Goal: Task Accomplishment & Management: Manage account settings

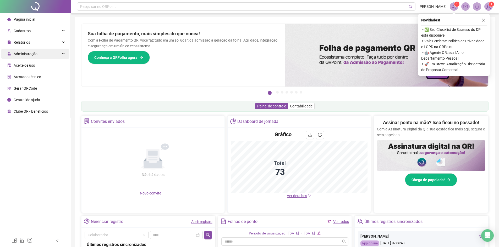
click at [50, 54] on div "Administração" at bounding box center [35, 54] width 68 height 10
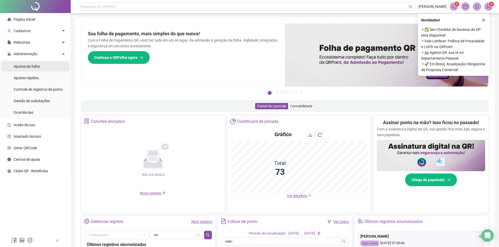
click at [37, 66] on span "Ajustes da folha" at bounding box center [27, 66] width 26 height 4
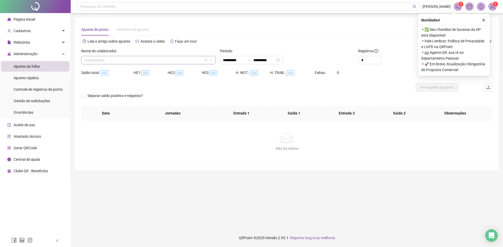
click at [210, 60] on icon "down" at bounding box center [211, 60] width 3 height 3
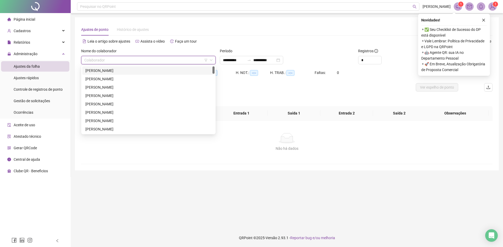
click at [100, 60] on input "search" at bounding box center [145, 60] width 123 height 8
click at [131, 72] on div "[PERSON_NAME]" at bounding box center [148, 71] width 126 height 6
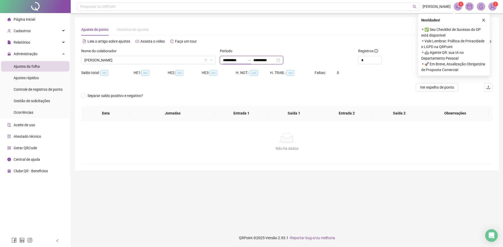
click at [231, 61] on input "**********" at bounding box center [234, 60] width 22 height 6
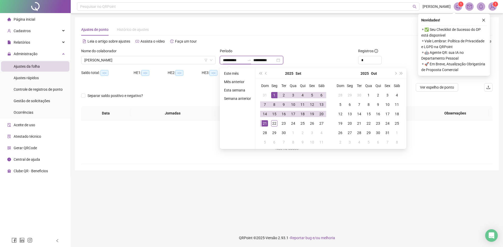
type input "**********"
click at [266, 73] on span "prev-year" at bounding box center [266, 73] width 3 height 3
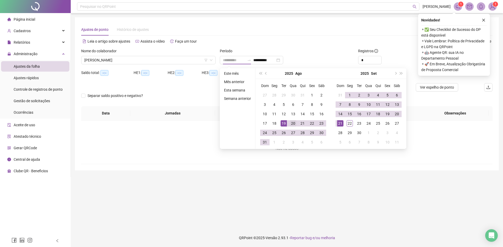
type input "**********"
click at [292, 125] on div "20" at bounding box center [293, 123] width 6 height 6
click at [388, 114] on div "19" at bounding box center [387, 114] width 6 height 6
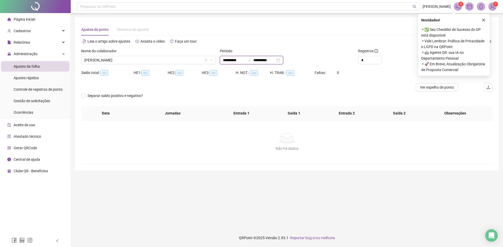
click at [275, 61] on input "**********" at bounding box center [264, 60] width 22 height 6
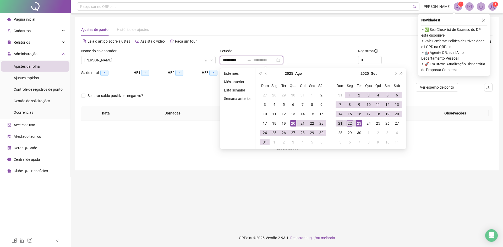
type input "**********"
click at [338, 124] on div "21" at bounding box center [340, 123] width 6 height 6
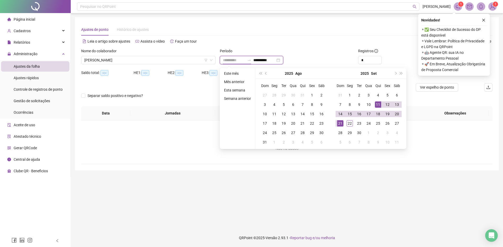
type input "**********"
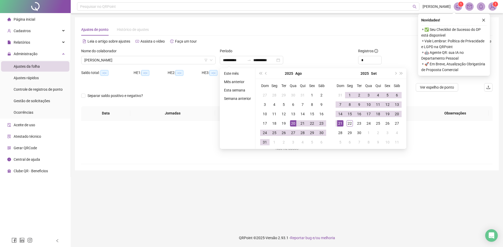
click at [448, 158] on div "Não há dados Não há dados" at bounding box center [286, 142] width 411 height 43
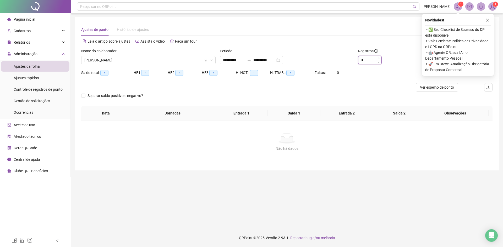
click at [368, 62] on input "*" at bounding box center [369, 60] width 23 height 8
type input "*"
click at [379, 58] on icon "up" at bounding box center [379, 59] width 2 height 2
click at [488, 20] on icon "close" at bounding box center [488, 20] width 4 height 4
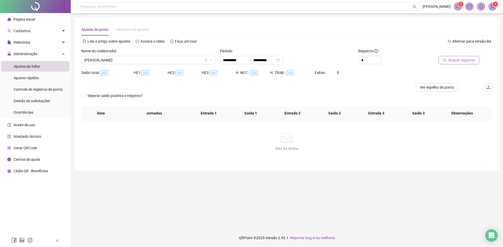
click at [469, 61] on span "Buscar registros" at bounding box center [461, 60] width 27 height 6
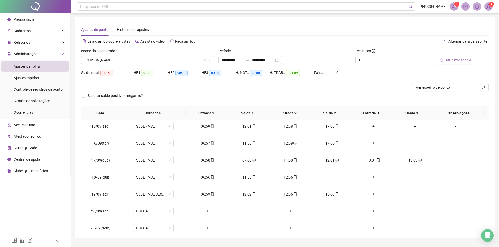
scroll to position [450, 0]
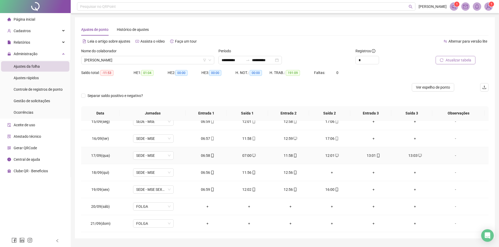
click at [247, 155] on div "07:00" at bounding box center [248, 156] width 33 height 6
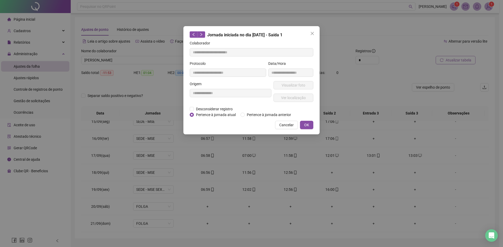
type input "**********"
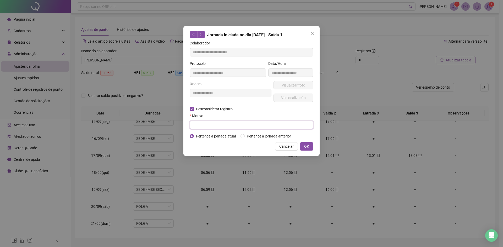
click at [201, 124] on input "text" at bounding box center [252, 125] width 124 height 8
type input "**********"
click at [309, 148] on button "OK" at bounding box center [306, 146] width 13 height 8
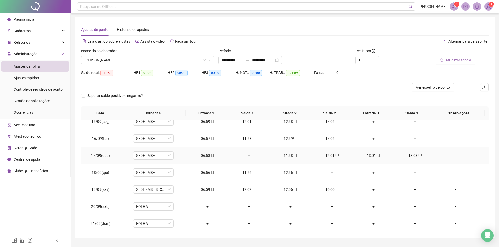
click at [288, 157] on div "11:58" at bounding box center [290, 156] width 33 height 6
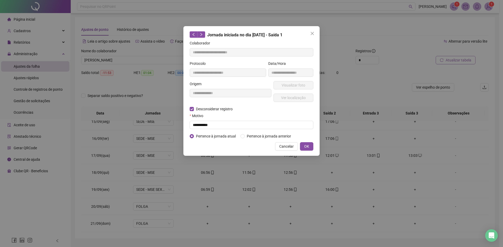
type input "**********"
click at [213, 126] on input "text" at bounding box center [252, 125] width 124 height 8
type input "**********"
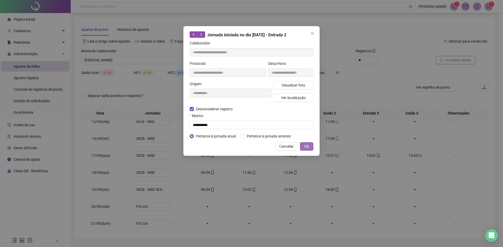
click at [309, 148] on button "OK" at bounding box center [306, 146] width 13 height 8
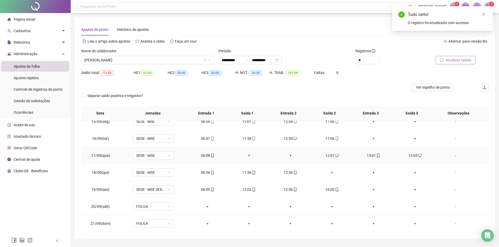
click at [372, 154] on div "13:01" at bounding box center [373, 156] width 33 height 6
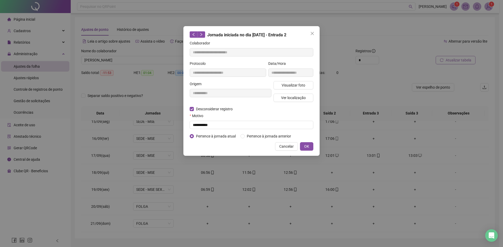
type input "**********"
click at [213, 125] on input "text" at bounding box center [252, 125] width 124 height 8
type input "**********"
click at [306, 150] on button "OK" at bounding box center [306, 146] width 13 height 8
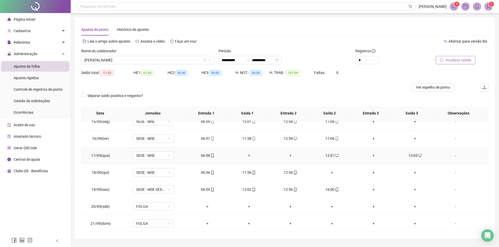
click at [289, 155] on div "+" at bounding box center [290, 156] width 33 height 6
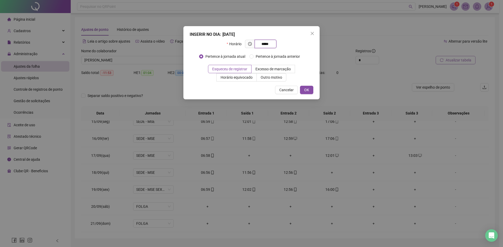
type input "*****"
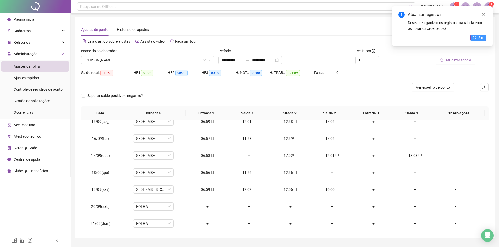
click at [482, 38] on span "Sim" at bounding box center [481, 38] width 6 height 6
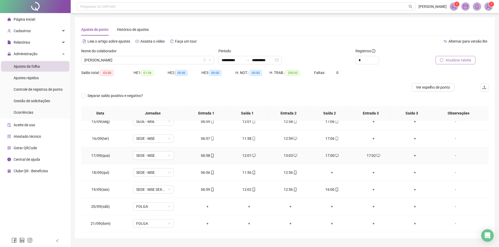
click at [329, 156] on div "17:00" at bounding box center [331, 156] width 33 height 6
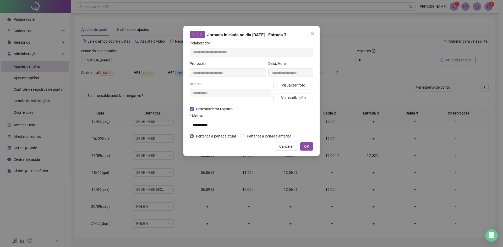
type input "**********"
click at [212, 124] on input "text" at bounding box center [252, 125] width 124 height 8
type input "****"
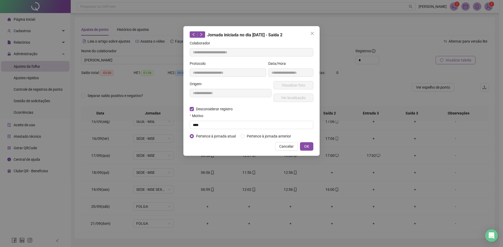
drag, startPoint x: 305, startPoint y: 146, endPoint x: 300, endPoint y: 36, distance: 109.8
click at [305, 146] on span "OK" at bounding box center [306, 147] width 5 height 6
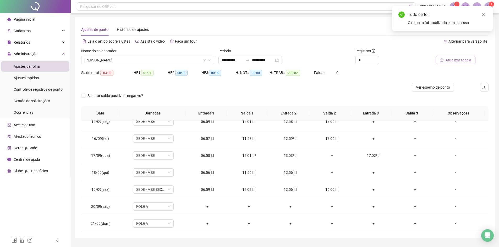
click at [460, 61] on span "Atualizar tabela" at bounding box center [458, 60] width 26 height 6
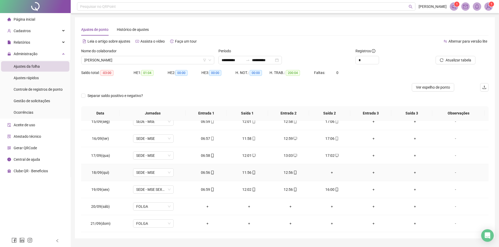
click at [329, 174] on div "+" at bounding box center [331, 173] width 33 height 6
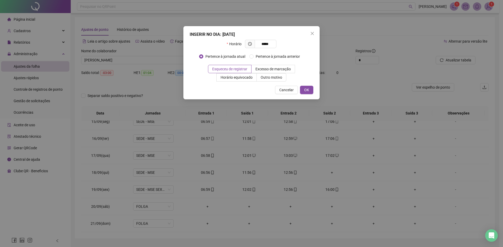
type input "*****"
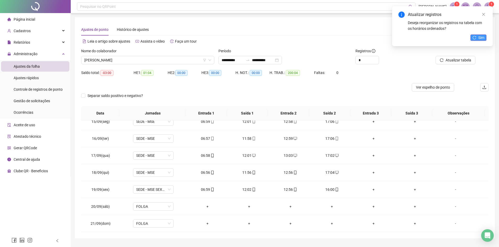
click at [479, 36] on span "Sim" at bounding box center [481, 38] width 6 height 6
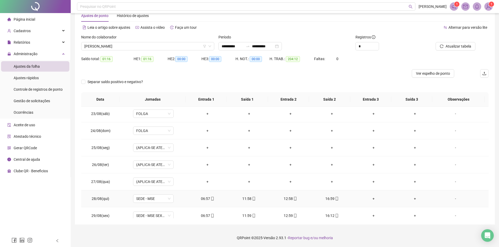
scroll to position [0, 0]
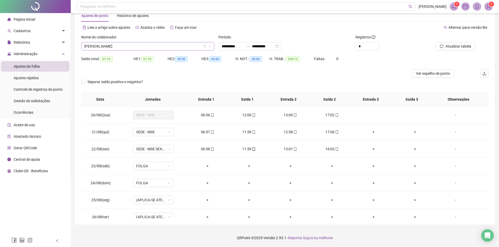
click at [145, 48] on span "[PERSON_NAME]" at bounding box center [147, 46] width 127 height 8
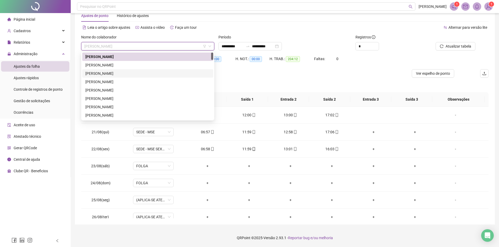
click at [118, 74] on div "[PERSON_NAME]" at bounding box center [147, 74] width 125 height 6
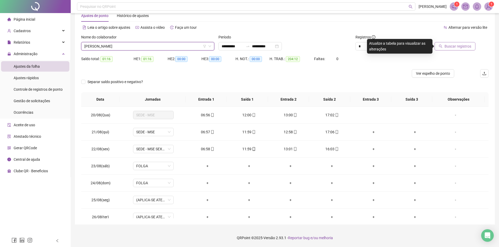
click at [451, 47] on span "Buscar registros" at bounding box center [457, 46] width 27 height 6
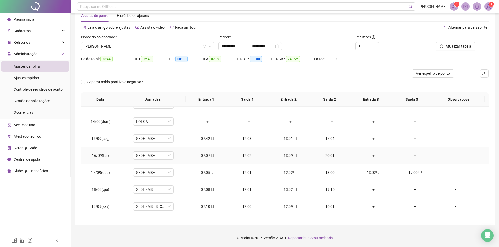
scroll to position [445, 0]
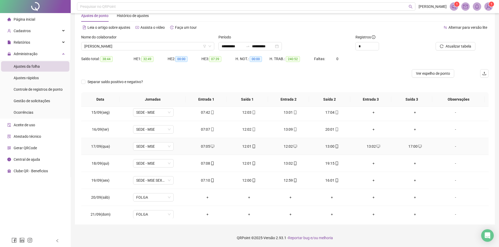
click at [329, 146] on div "13:00" at bounding box center [331, 147] width 33 height 6
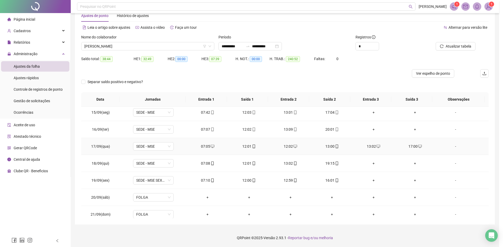
type input "**********"
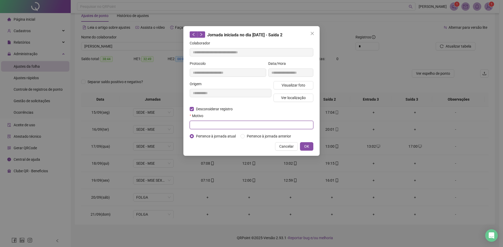
click at [206, 122] on input "text" at bounding box center [252, 125] width 124 height 8
type input "*"
type input "**********"
click at [306, 147] on span "OK" at bounding box center [306, 147] width 5 height 6
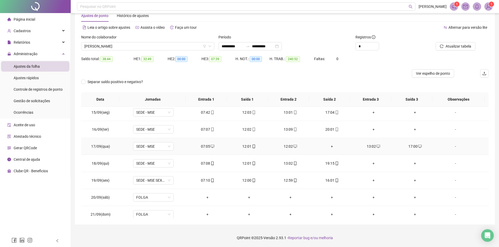
click at [247, 146] on div "12:01" at bounding box center [248, 147] width 33 height 6
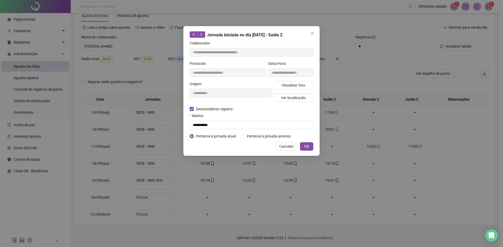
type input "**********"
click at [205, 125] on input "text" at bounding box center [252, 125] width 124 height 8
type input "**********"
click at [306, 148] on span "OK" at bounding box center [306, 147] width 5 height 6
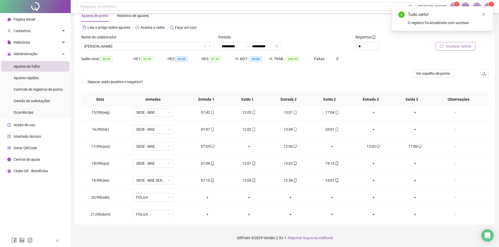
click at [459, 46] on span "Atualizar tabela" at bounding box center [458, 46] width 26 height 6
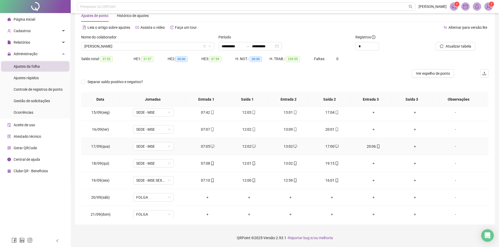
click at [330, 147] on div "17:00" at bounding box center [331, 147] width 33 height 6
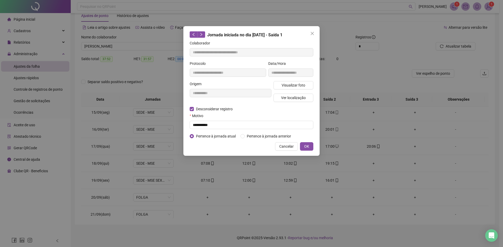
type input "**********"
click at [211, 122] on input "text" at bounding box center [252, 125] width 124 height 8
type input "****"
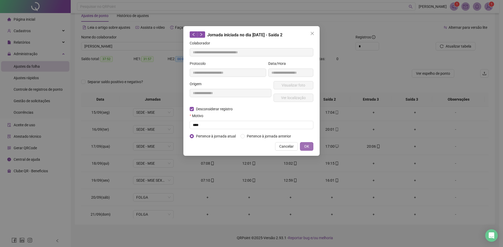
click at [304, 145] on button "OK" at bounding box center [306, 146] width 13 height 8
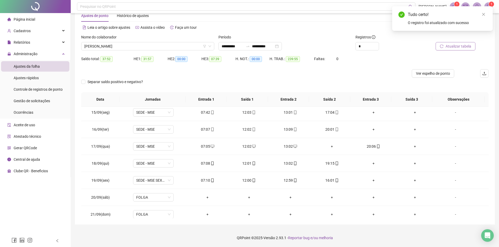
click at [465, 47] on span "Atualizar tabela" at bounding box center [458, 46] width 26 height 6
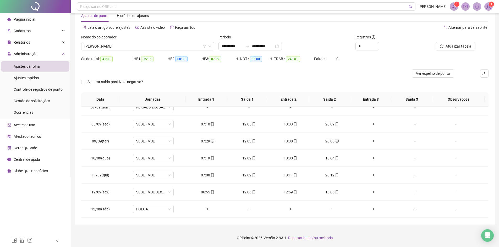
scroll to position [419, 0]
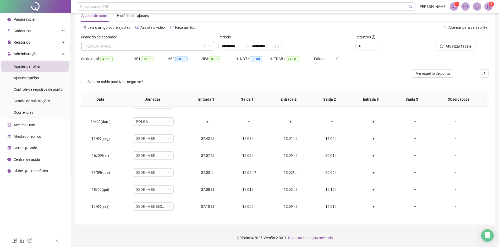
click at [154, 47] on span "[PERSON_NAME]" at bounding box center [147, 46] width 127 height 8
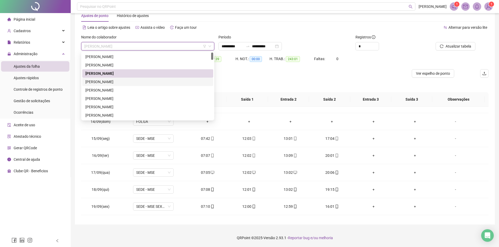
click at [126, 81] on div "[PERSON_NAME]" at bounding box center [147, 82] width 125 height 6
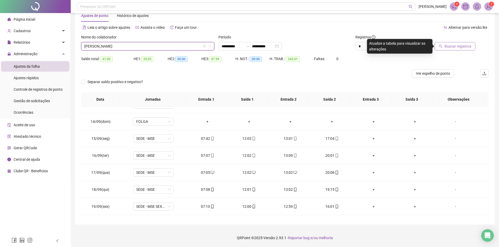
click at [459, 47] on span "Buscar registros" at bounding box center [457, 46] width 27 height 6
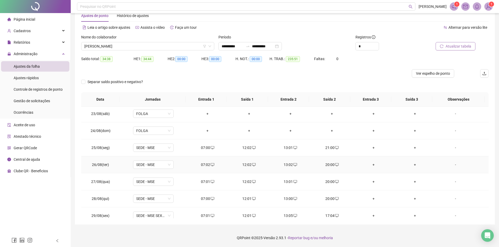
scroll to position [0, 0]
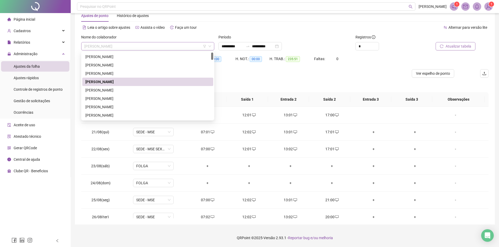
click at [152, 46] on span "[PERSON_NAME]" at bounding box center [147, 46] width 127 height 8
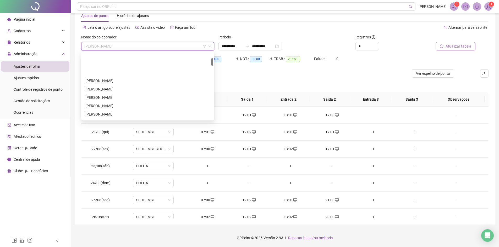
scroll to position [52, 0]
click at [107, 71] on div "[PERSON_NAME]" at bounding box center [147, 72] width 125 height 6
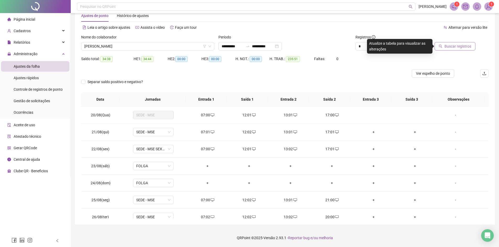
click at [460, 45] on span "Buscar registros" at bounding box center [457, 46] width 27 height 6
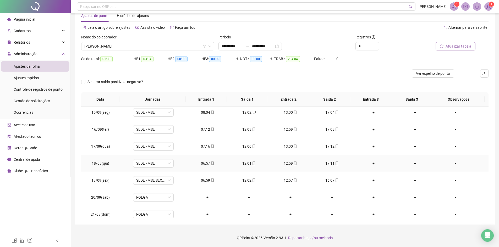
scroll to position [450, 0]
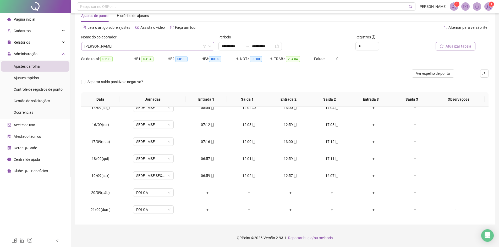
click at [152, 46] on span "[PERSON_NAME]" at bounding box center [147, 46] width 127 height 8
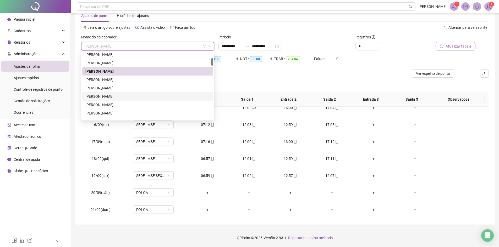
click at [132, 97] on div "[PERSON_NAME]" at bounding box center [147, 97] width 125 height 6
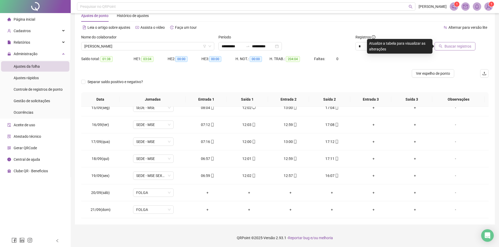
click at [460, 45] on span "Buscar registros" at bounding box center [457, 46] width 27 height 6
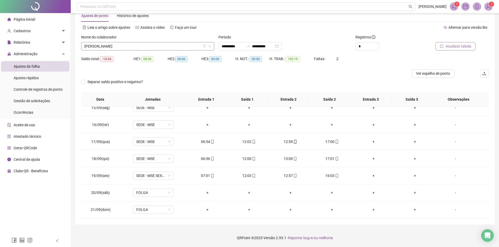
click at [134, 45] on span "[PERSON_NAME]" at bounding box center [147, 46] width 127 height 8
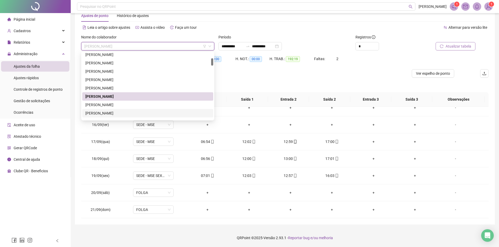
click at [125, 113] on div "[PERSON_NAME]" at bounding box center [147, 114] width 125 height 6
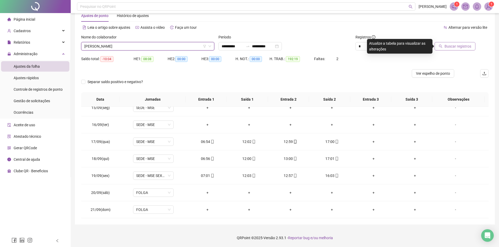
click at [464, 48] on span "Buscar registros" at bounding box center [457, 46] width 27 height 6
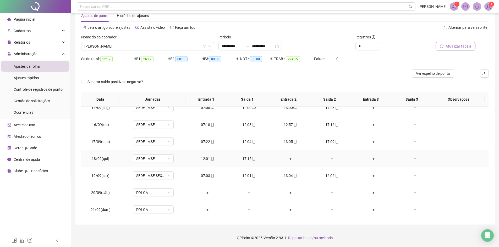
click at [289, 159] on div "+" at bounding box center [290, 159] width 33 height 6
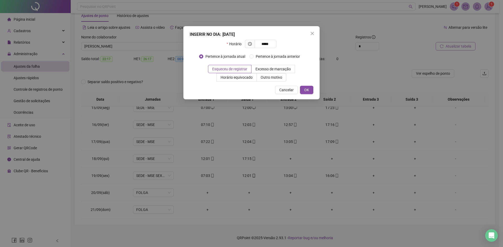
type input "*****"
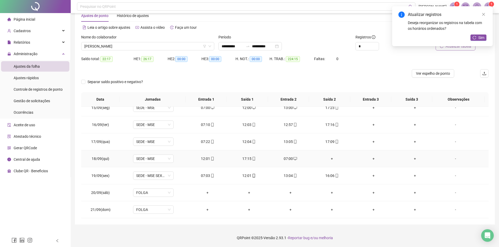
click at [329, 159] on div "+" at bounding box center [331, 159] width 33 height 6
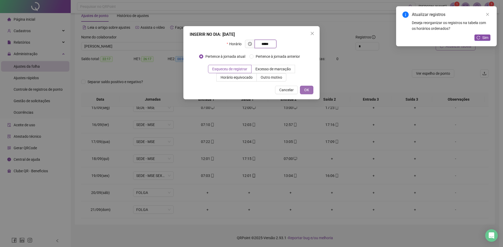
type input "*****"
click at [305, 89] on span "OK" at bounding box center [306, 90] width 5 height 6
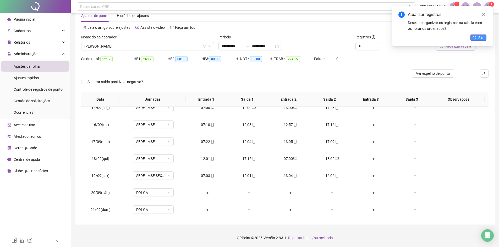
click at [480, 38] on span "Sim" at bounding box center [481, 38] width 6 height 6
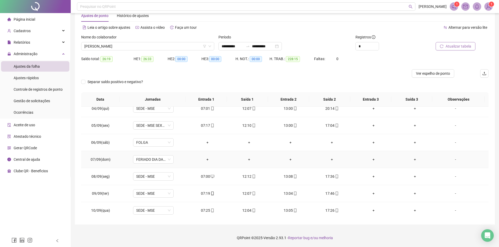
scroll to position [340, 0]
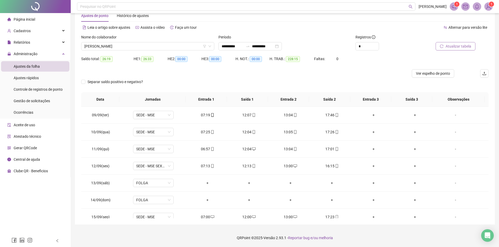
click at [464, 45] on span "Atualizar tabela" at bounding box center [458, 46] width 26 height 6
click at [135, 45] on span "[PERSON_NAME]" at bounding box center [147, 46] width 127 height 8
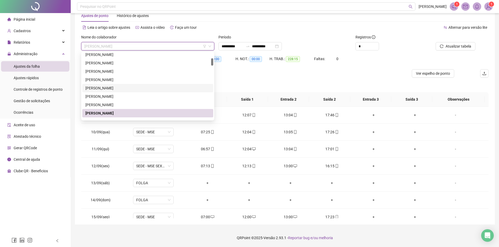
scroll to position [79, 0]
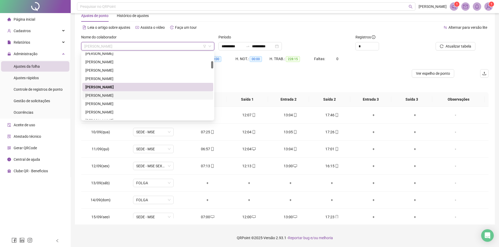
click at [130, 95] on div "[PERSON_NAME]" at bounding box center [147, 96] width 125 height 6
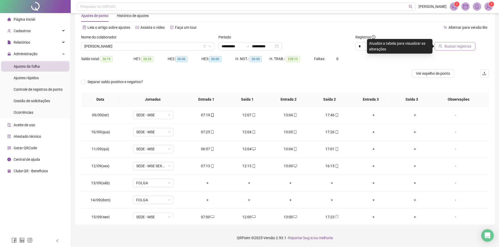
click at [463, 45] on span "Buscar registros" at bounding box center [457, 46] width 27 height 6
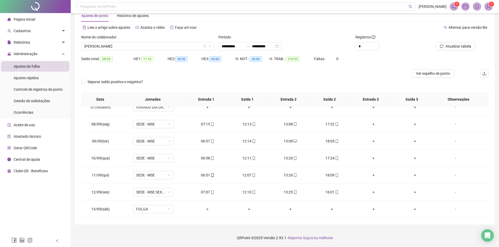
click at [459, 45] on span "Atualizar tabela" at bounding box center [458, 46] width 26 height 6
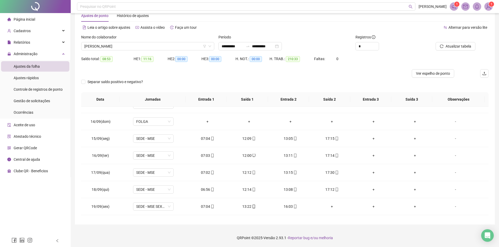
scroll to position [445, 0]
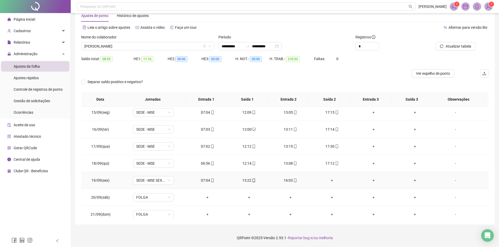
click at [331, 181] on div "+" at bounding box center [331, 181] width 33 height 6
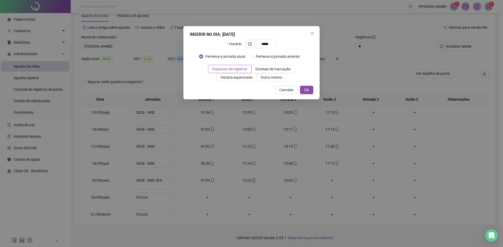
type input "*****"
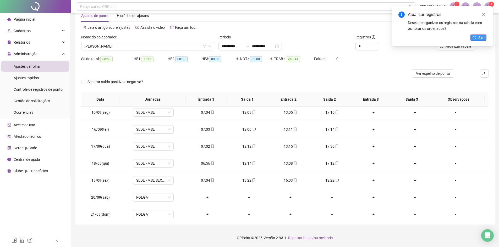
click at [484, 37] on button "Sim" at bounding box center [478, 38] width 16 height 6
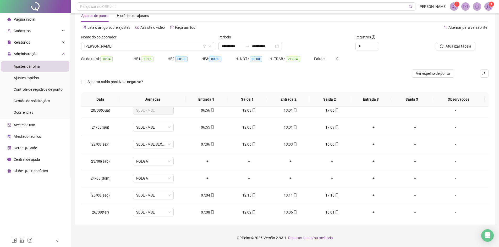
scroll to position [0, 0]
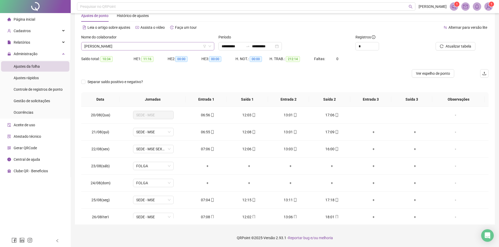
click at [156, 45] on span "[PERSON_NAME]" at bounding box center [147, 46] width 127 height 8
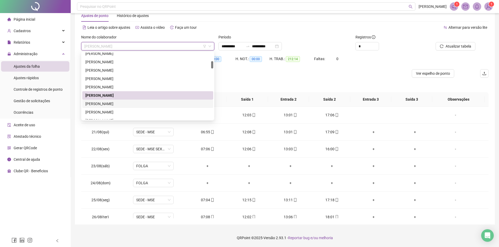
click at [127, 106] on div "[PERSON_NAME]" at bounding box center [147, 104] width 125 height 6
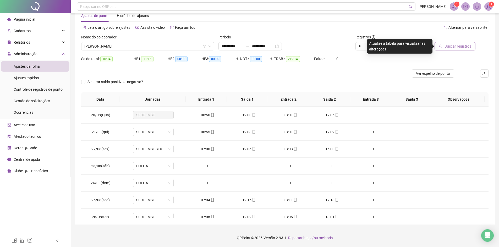
click at [456, 47] on span "Buscar registros" at bounding box center [457, 46] width 27 height 6
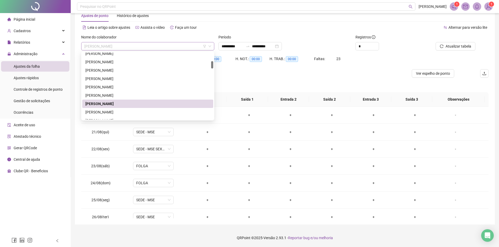
click at [141, 43] on span "[PERSON_NAME]" at bounding box center [147, 46] width 127 height 8
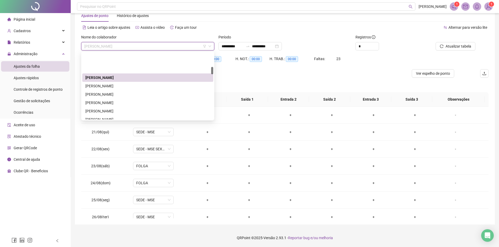
scroll to position [131, 0]
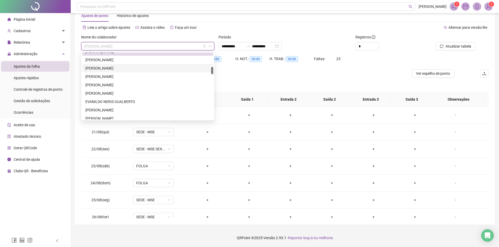
click at [111, 69] on div "[PERSON_NAME]" at bounding box center [147, 68] width 125 height 6
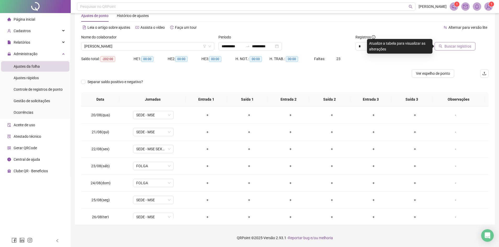
click at [457, 45] on span "Buscar registros" at bounding box center [457, 46] width 27 height 6
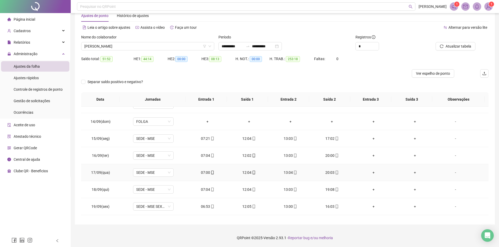
scroll to position [450, 0]
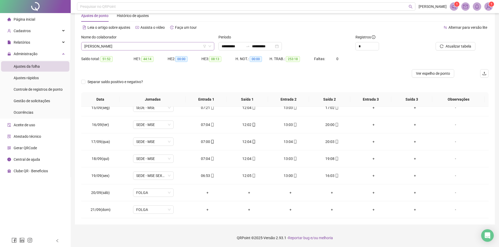
click at [142, 46] on span "[PERSON_NAME]" at bounding box center [147, 46] width 127 height 8
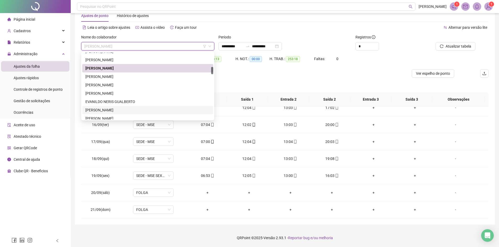
click at [117, 111] on div "[PERSON_NAME]" at bounding box center [147, 110] width 125 height 6
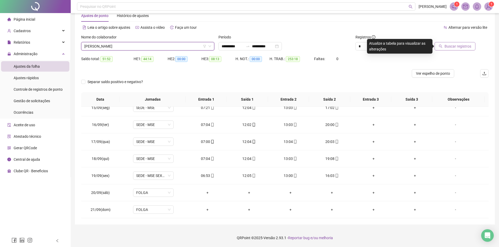
click at [450, 45] on span "Buscar registros" at bounding box center [457, 46] width 27 height 6
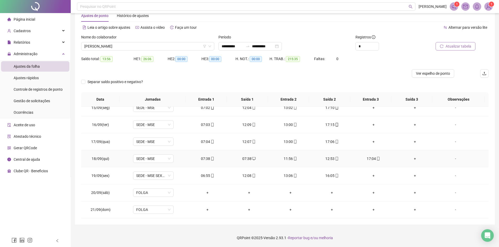
click at [244, 159] on div "07:38" at bounding box center [248, 159] width 33 height 6
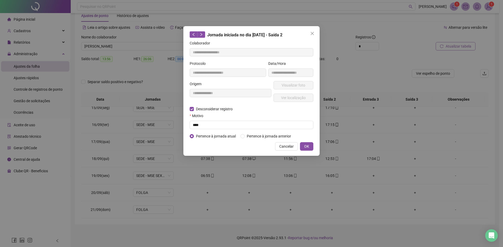
type input "**********"
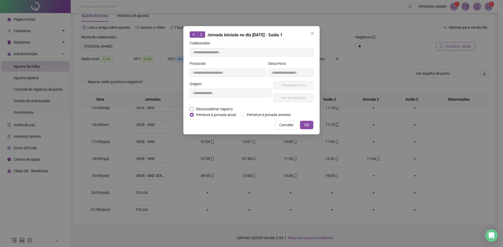
click at [194, 109] on span "Desconsiderar registro" at bounding box center [214, 109] width 41 height 6
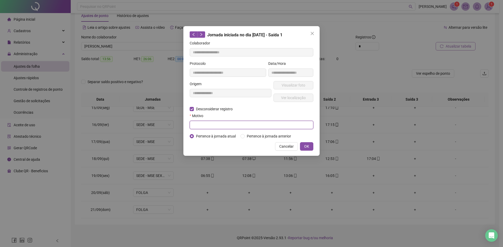
click at [205, 123] on input "text" at bounding box center [252, 125] width 124 height 8
type input "****"
click at [312, 146] on button "OK" at bounding box center [306, 146] width 13 height 8
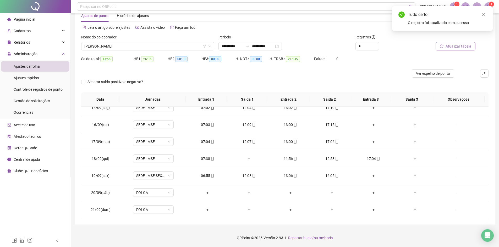
click at [463, 47] on span "Atualizar tabela" at bounding box center [458, 46] width 26 height 6
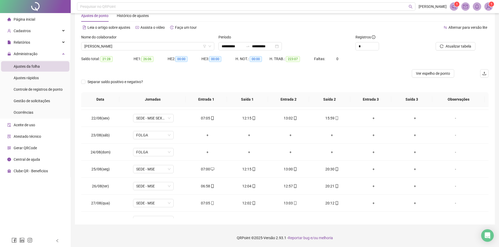
scroll to position [0, 0]
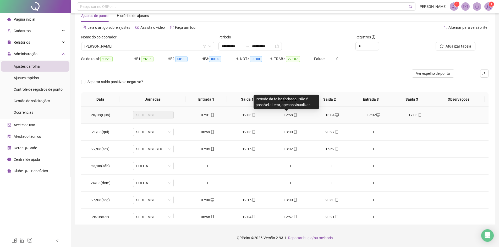
click at [287, 116] on span "12:58" at bounding box center [288, 115] width 9 height 4
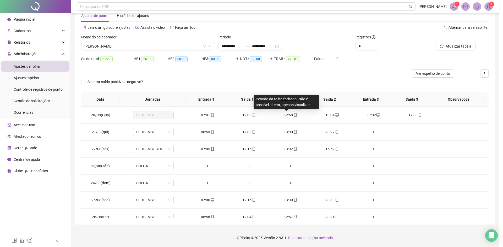
type input "**********"
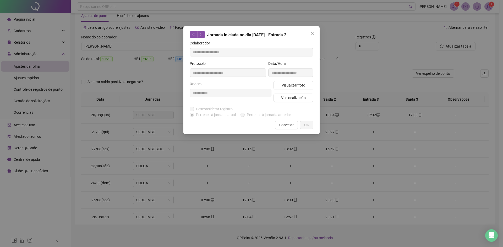
click at [194, 110] on span "Desconsiderar registro" at bounding box center [214, 109] width 41 height 6
click at [314, 32] on icon "close" at bounding box center [312, 33] width 4 height 4
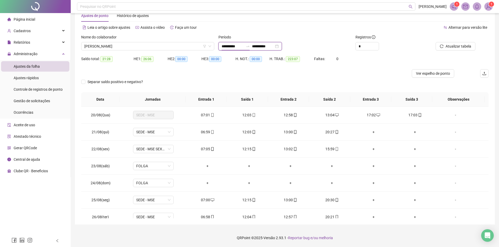
click at [234, 47] on input "**********" at bounding box center [233, 46] width 22 height 6
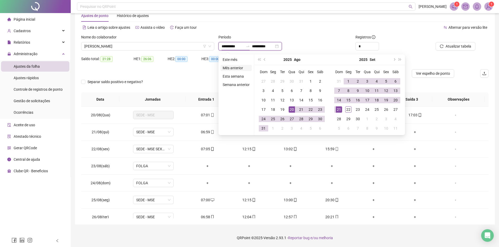
type input "**********"
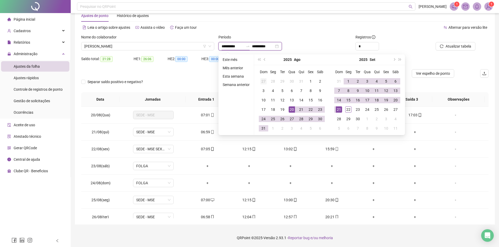
type input "**********"
click at [301, 110] on div "21" at bounding box center [301, 110] width 6 height 6
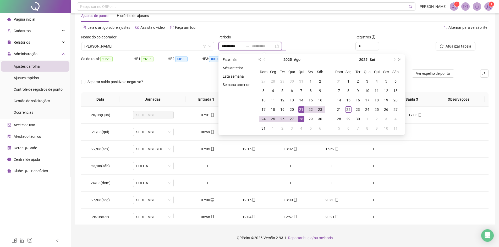
type input "**********"
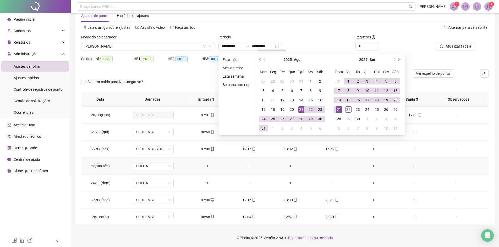
click at [436, 158] on td "-" at bounding box center [462, 149] width 53 height 17
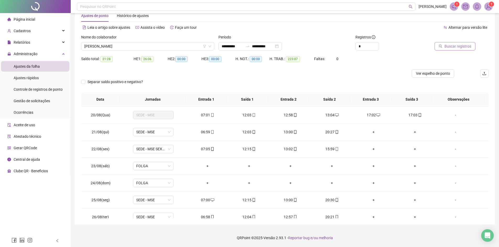
click at [452, 47] on span "Buscar registros" at bounding box center [457, 46] width 27 height 6
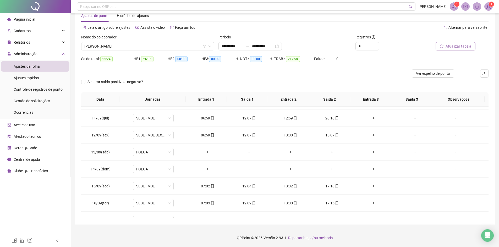
scroll to position [276, 0]
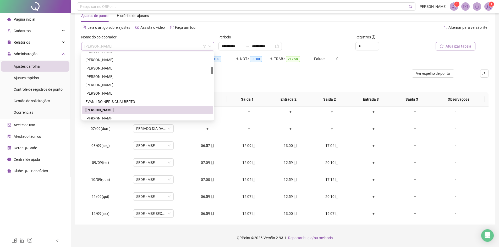
click at [124, 47] on span "[PERSON_NAME]" at bounding box center [147, 46] width 127 height 8
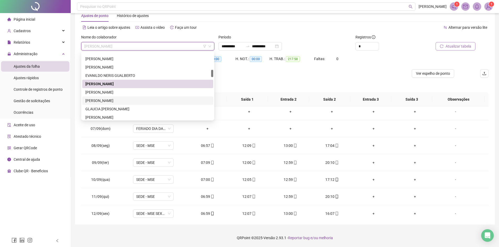
click at [128, 102] on div "[PERSON_NAME]" at bounding box center [147, 101] width 125 height 6
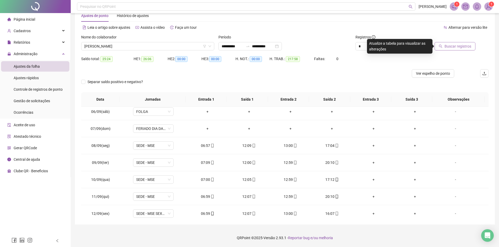
click at [452, 46] on span "Buscar registros" at bounding box center [457, 46] width 27 height 6
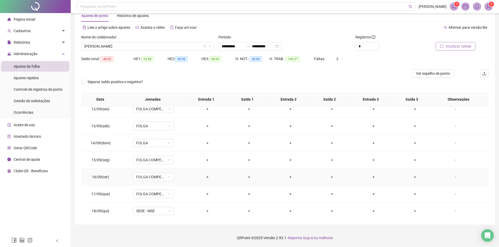
scroll to position [433, 0]
click at [169, 160] on span "SEDE - MSE" at bounding box center [153, 159] width 34 height 8
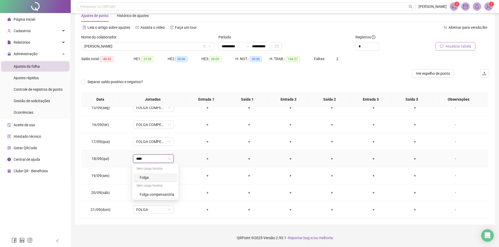
type input "*****"
click at [163, 196] on div "Folga compensatória" at bounding box center [157, 195] width 35 height 6
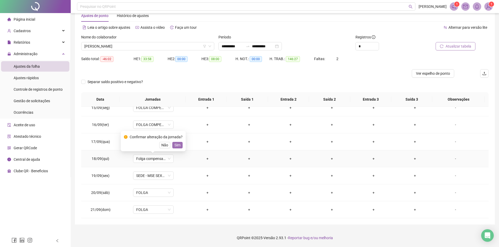
click at [176, 145] on span "Sim" at bounding box center [177, 145] width 6 height 6
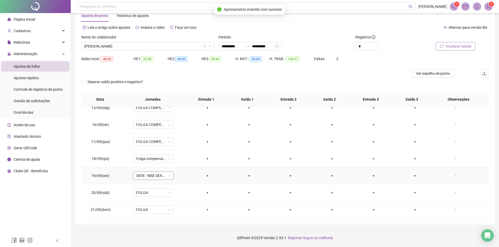
click at [168, 175] on span "SEDE - MSE SEXTA" at bounding box center [153, 176] width 34 height 8
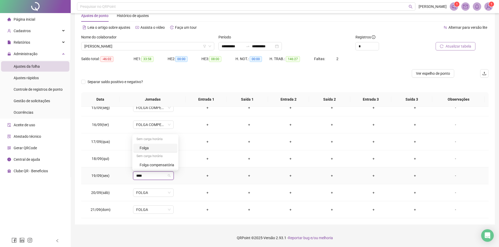
type input "*****"
click at [166, 164] on div "Folga compensatória" at bounding box center [157, 165] width 35 height 6
click at [177, 164] on span "Sim" at bounding box center [177, 162] width 6 height 6
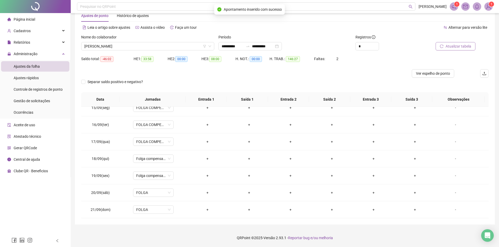
click at [461, 45] on span "Atualizar tabela" at bounding box center [458, 46] width 26 height 6
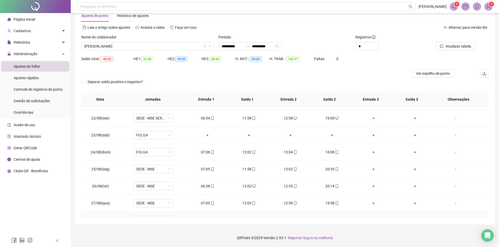
scroll to position [0, 0]
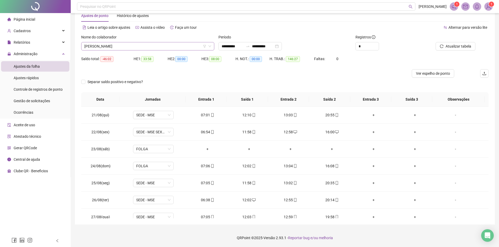
click at [141, 46] on span "[PERSON_NAME]" at bounding box center [147, 46] width 127 height 8
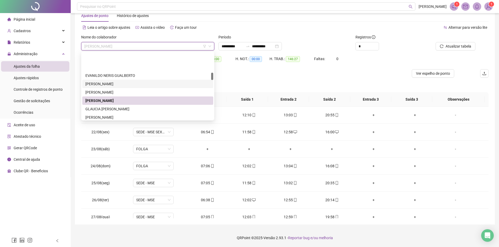
scroll to position [183, 0]
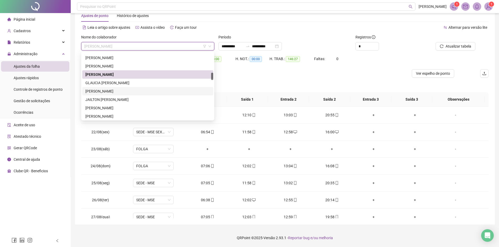
click at [106, 93] on div "[PERSON_NAME]" at bounding box center [147, 92] width 125 height 6
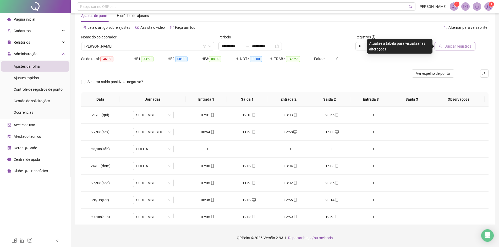
click at [467, 47] on span "Buscar registros" at bounding box center [457, 46] width 27 height 6
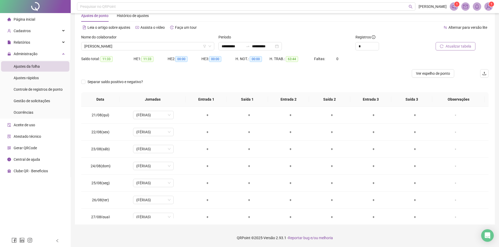
click at [463, 45] on span "Atualizar tabela" at bounding box center [458, 46] width 26 height 6
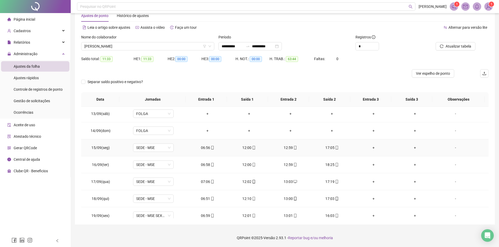
scroll to position [433, 0]
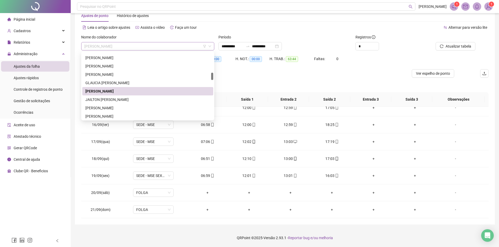
click at [153, 47] on span "[PERSON_NAME]" at bounding box center [147, 46] width 127 height 8
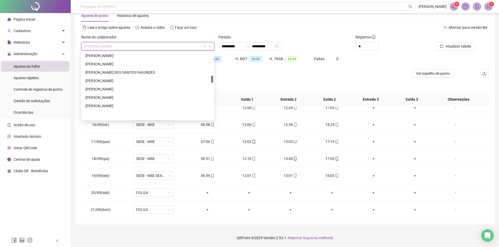
scroll to position [183, 0]
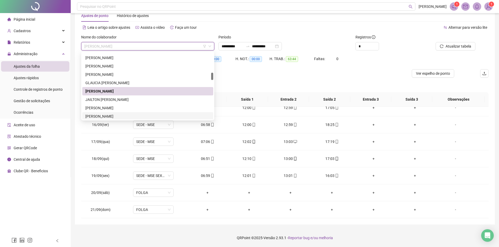
click at [113, 117] on div "[PERSON_NAME]" at bounding box center [147, 117] width 125 height 6
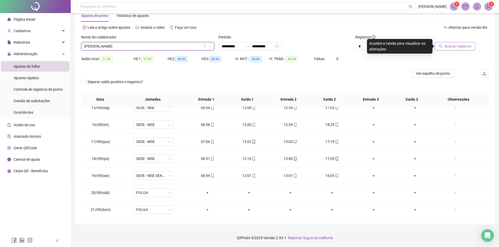
click at [454, 47] on span "Buscar registros" at bounding box center [457, 46] width 27 height 6
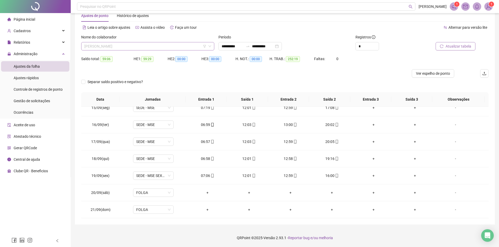
scroll to position [184, 0]
click at [148, 45] on span "[PERSON_NAME]" at bounding box center [147, 46] width 127 height 8
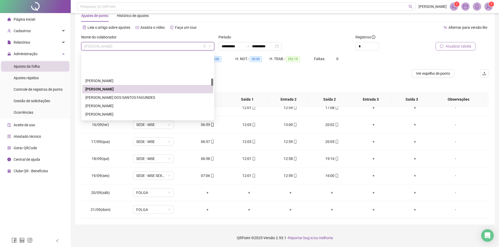
scroll to position [237, 0]
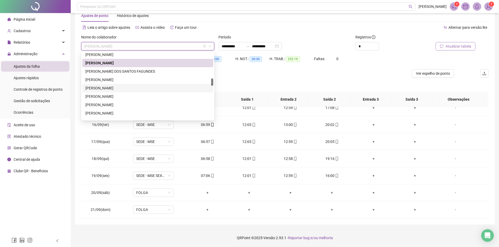
click at [138, 89] on div "[PERSON_NAME]" at bounding box center [147, 88] width 125 height 6
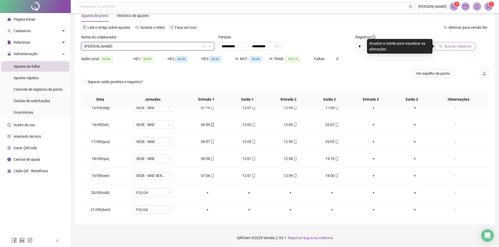
click at [452, 47] on span "Buscar registros" at bounding box center [457, 46] width 27 height 6
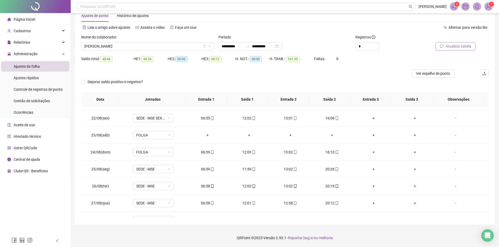
scroll to position [0, 0]
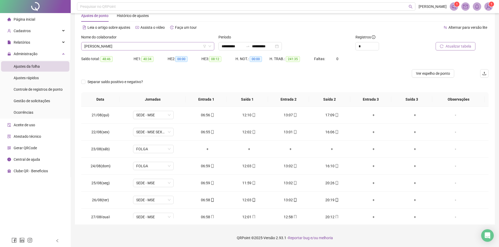
click at [145, 45] on span "[PERSON_NAME]" at bounding box center [147, 46] width 127 height 8
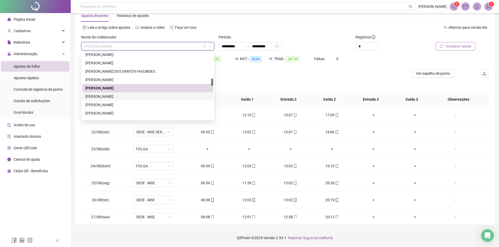
click at [112, 96] on div "[PERSON_NAME]" at bounding box center [147, 97] width 125 height 6
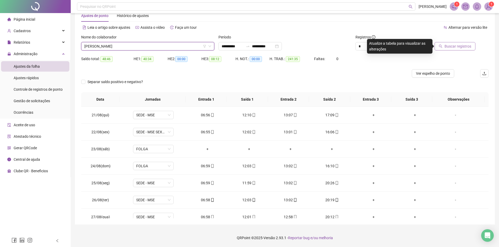
click at [451, 46] on span "Buscar registros" at bounding box center [457, 46] width 27 height 6
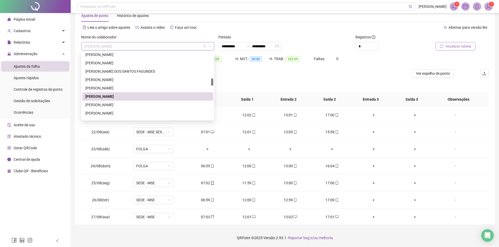
click at [130, 45] on span "[PERSON_NAME]" at bounding box center [147, 46] width 127 height 8
click at [114, 104] on div "[PERSON_NAME]" at bounding box center [147, 105] width 125 height 6
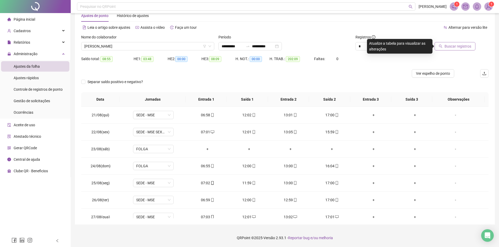
click at [458, 45] on span "Buscar registros" at bounding box center [457, 46] width 27 height 6
click at [136, 46] on span "[PERSON_NAME]" at bounding box center [147, 46] width 127 height 8
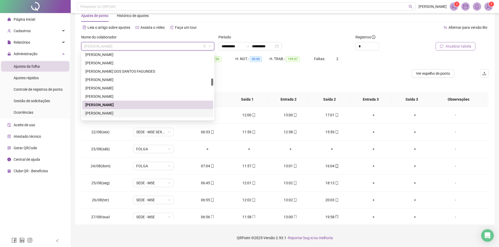
click at [117, 114] on div "[PERSON_NAME]" at bounding box center [147, 114] width 125 height 6
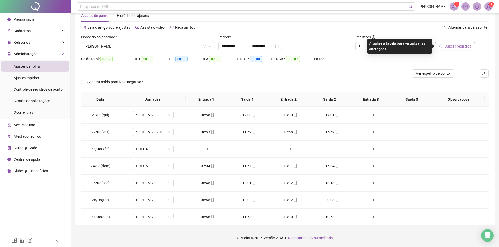
click at [454, 45] on span "Buscar registros" at bounding box center [457, 46] width 27 height 6
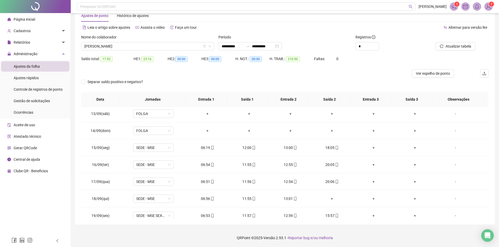
scroll to position [419, 0]
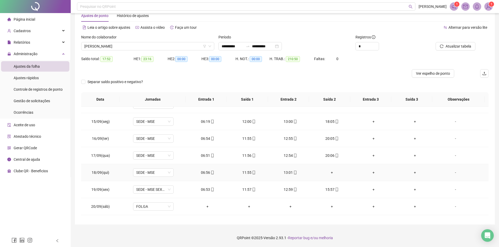
click at [331, 172] on div "+" at bounding box center [331, 173] width 33 height 6
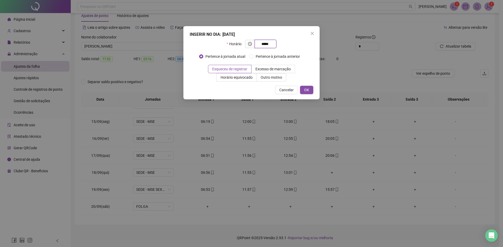
type input "*****"
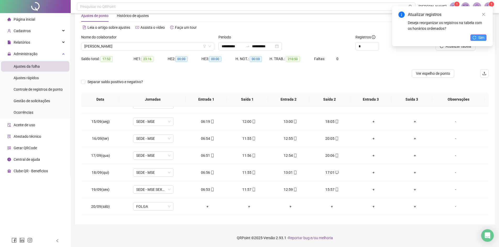
click at [481, 37] on span "Sim" at bounding box center [481, 38] width 6 height 6
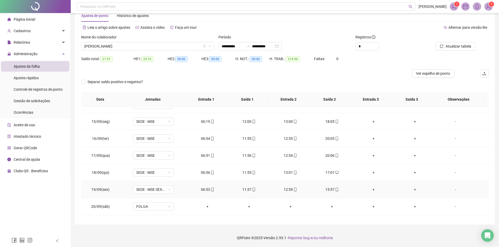
scroll to position [433, 0]
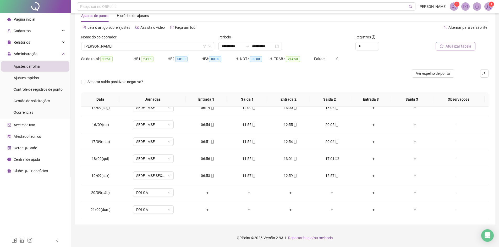
click at [465, 45] on span "Atualizar tabela" at bounding box center [458, 46] width 26 height 6
click at [137, 45] on span "[PERSON_NAME]" at bounding box center [147, 46] width 127 height 8
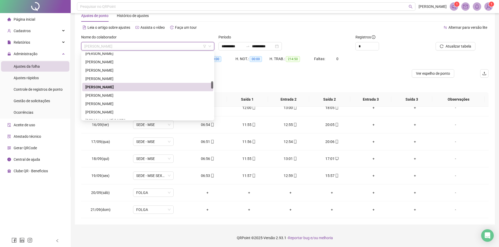
scroll to position [289, 0]
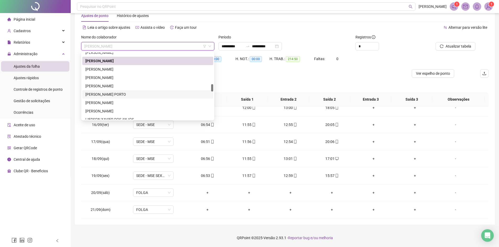
click at [121, 92] on div "[PERSON_NAME] PORTO" at bounding box center [147, 95] width 125 height 6
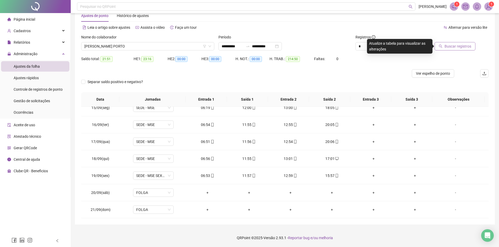
click at [457, 48] on span "Buscar registros" at bounding box center [457, 46] width 27 height 6
click at [330, 159] on div "+" at bounding box center [331, 159] width 33 height 6
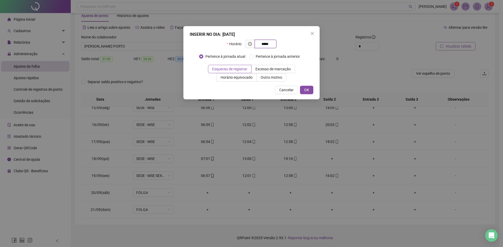
type input "*****"
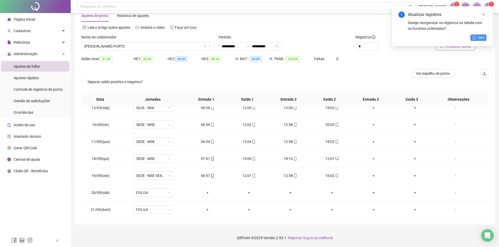
click at [474, 38] on icon "reload" at bounding box center [474, 38] width 4 height 4
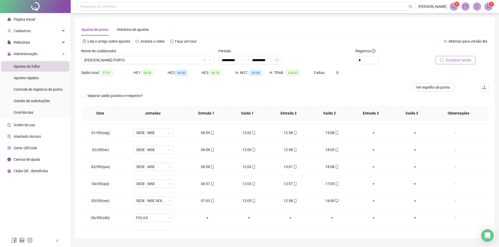
scroll to position [236, 0]
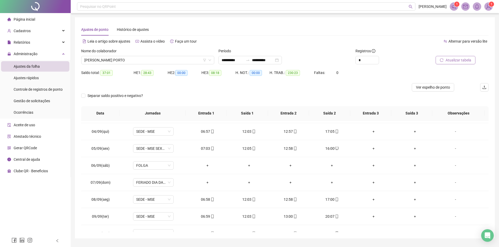
click at [455, 59] on span "Atualizar tabela" at bounding box center [458, 60] width 26 height 6
click at [143, 60] on span "[PERSON_NAME] PORTO" at bounding box center [147, 60] width 127 height 8
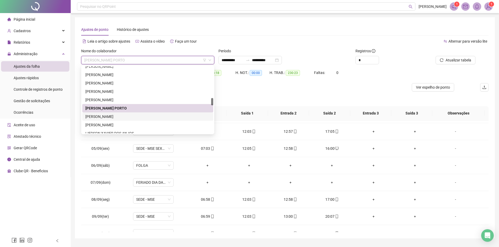
scroll to position [315, 0]
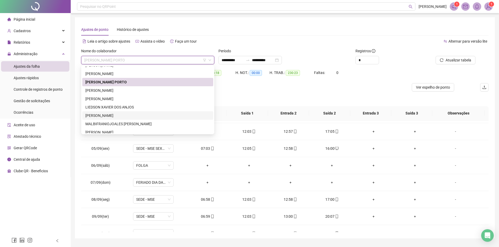
click at [122, 116] on div "[PERSON_NAME]" at bounding box center [147, 116] width 125 height 6
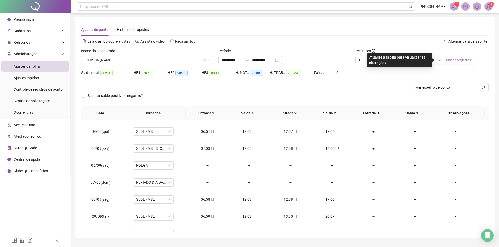
click at [456, 62] on span "Buscar registros" at bounding box center [457, 60] width 27 height 6
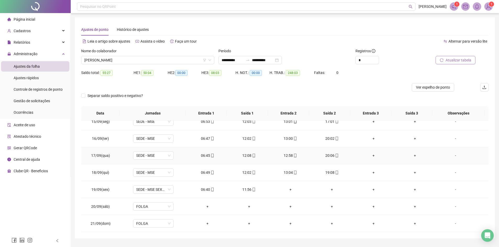
scroll to position [14, 0]
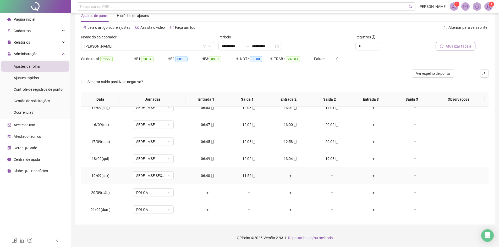
click at [289, 175] on div "+" at bounding box center [290, 176] width 33 height 6
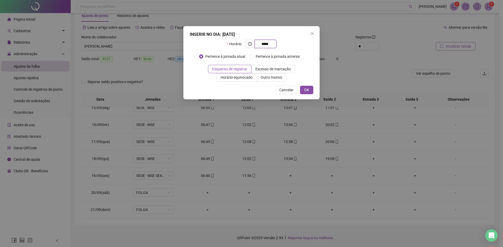
type input "*****"
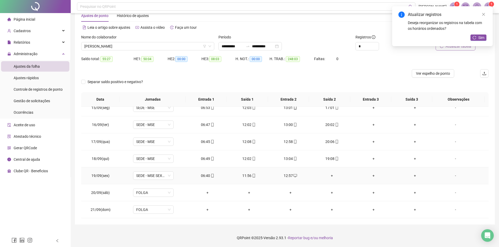
click at [332, 177] on div "+" at bounding box center [331, 176] width 33 height 6
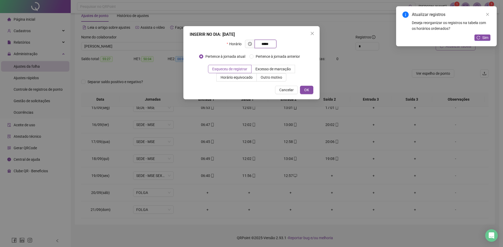
type input "*****"
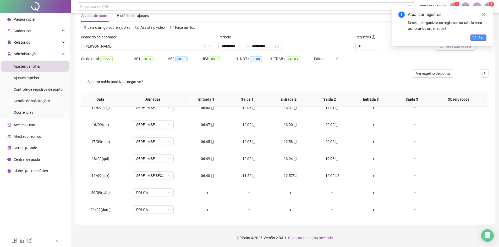
click at [478, 38] on span "Sim" at bounding box center [481, 38] width 6 height 6
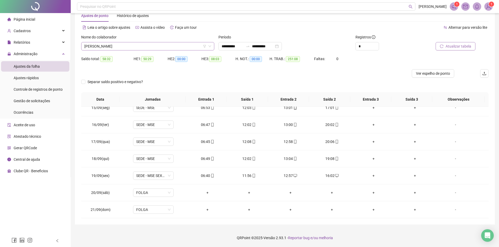
click at [146, 47] on span "[PERSON_NAME]" at bounding box center [147, 46] width 127 height 8
click at [468, 46] on span "Atualizar tabela" at bounding box center [458, 46] width 26 height 6
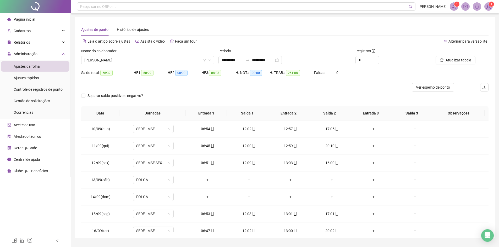
scroll to position [433, 0]
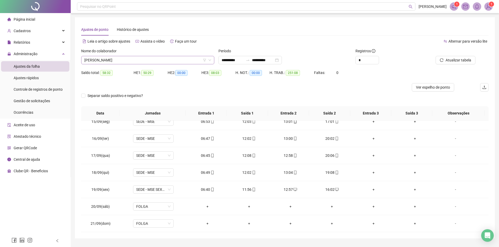
click at [151, 60] on span "[PERSON_NAME]" at bounding box center [147, 60] width 127 height 8
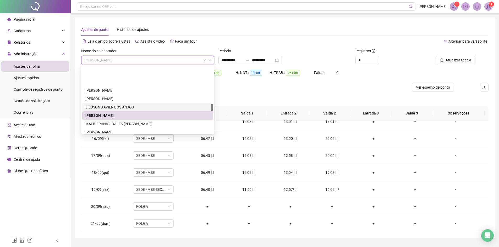
scroll to position [342, 0]
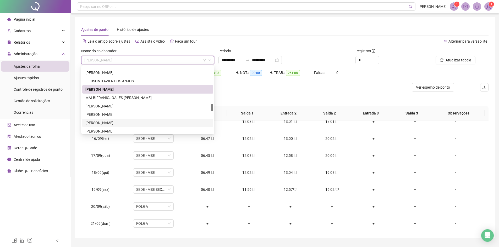
click at [143, 124] on div "[PERSON_NAME]" at bounding box center [147, 123] width 125 height 6
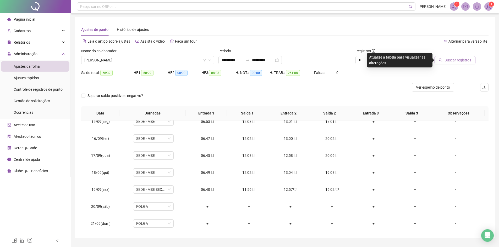
click at [465, 62] on span "Buscar registros" at bounding box center [457, 60] width 27 height 6
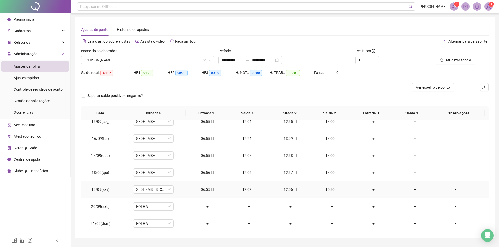
scroll to position [407, 0]
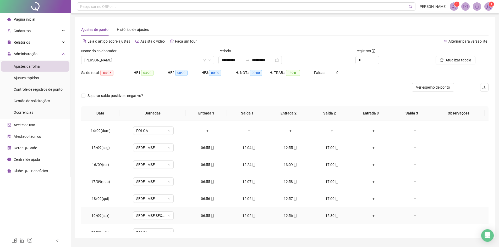
click at [328, 217] on div "15:30" at bounding box center [331, 216] width 33 height 6
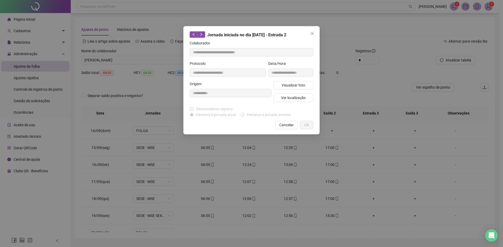
type input "**********"
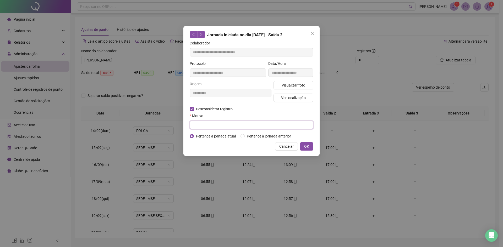
click at [231, 124] on input "text" at bounding box center [252, 125] width 124 height 8
type input "****"
click at [308, 144] on span "OK" at bounding box center [306, 147] width 5 height 6
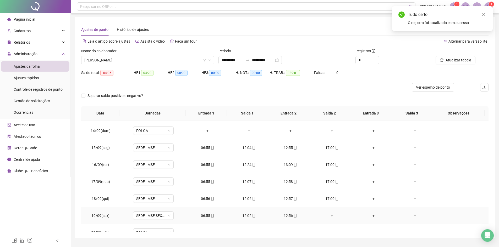
click at [329, 218] on div "+" at bounding box center [331, 216] width 33 height 6
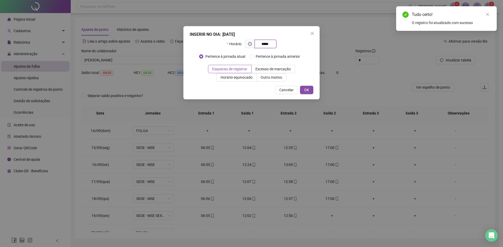
type input "*****"
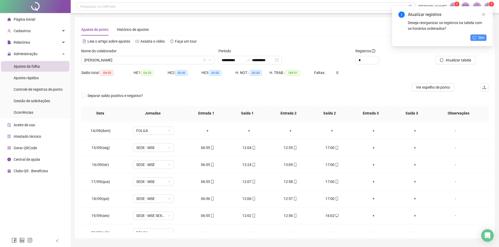
click at [475, 37] on icon "reload" at bounding box center [474, 38] width 4 height 4
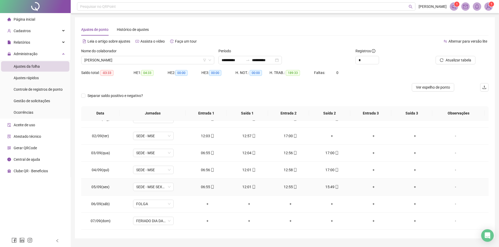
scroll to position [171, 0]
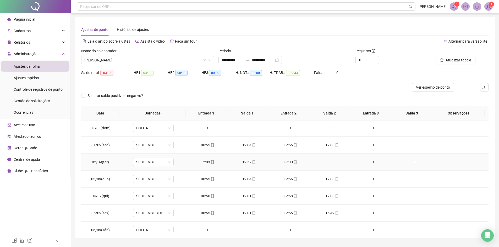
click at [331, 161] on div "+" at bounding box center [331, 162] width 33 height 6
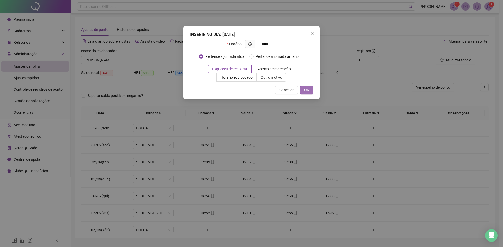
type input "*****"
click at [307, 93] on button "OK" at bounding box center [306, 90] width 13 height 8
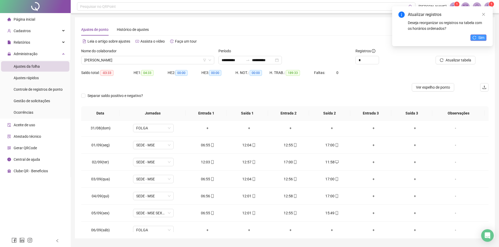
click at [478, 36] on span "Sim" at bounding box center [481, 38] width 6 height 6
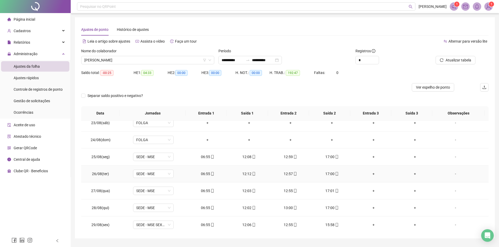
scroll to position [0, 0]
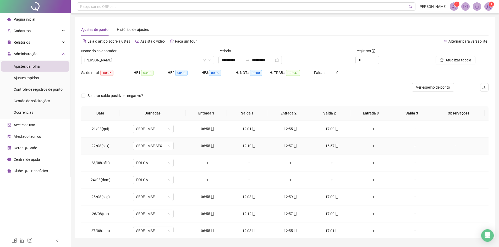
click at [327, 147] on div "15:57" at bounding box center [331, 146] width 33 height 6
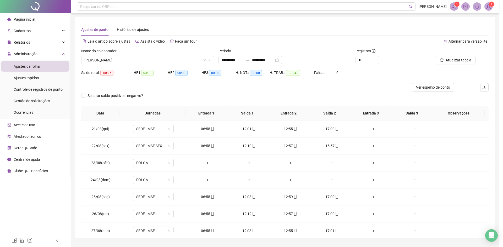
type input "**********"
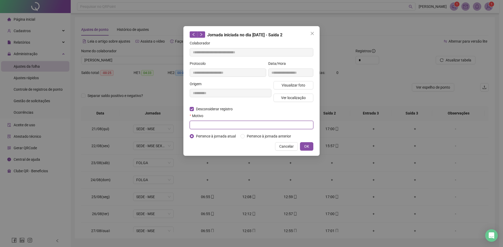
click at [218, 128] on input "text" at bounding box center [252, 125] width 124 height 8
type input "****"
click at [304, 147] on span "OK" at bounding box center [306, 147] width 5 height 6
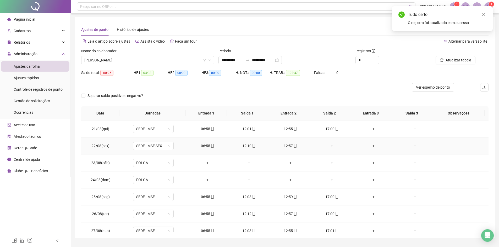
click at [331, 147] on div "+" at bounding box center [331, 146] width 33 height 6
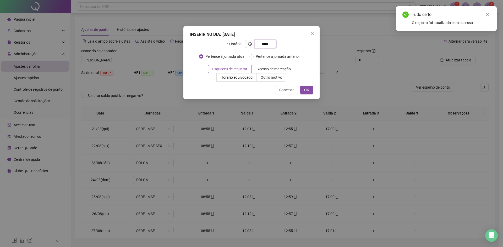
type input "*****"
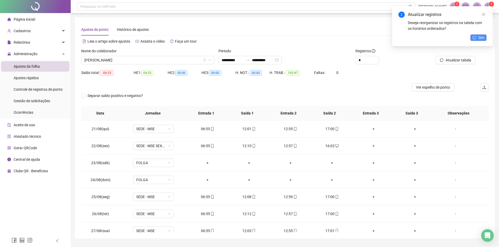
click at [483, 36] on span "Sim" at bounding box center [481, 38] width 6 height 6
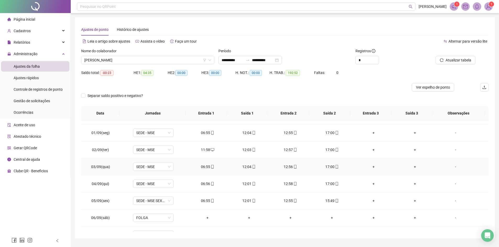
scroll to position [236, 0]
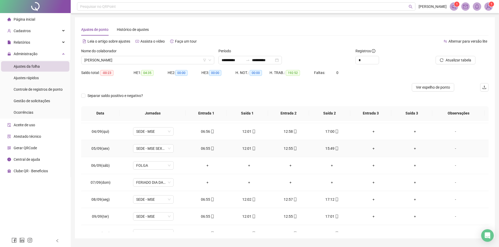
click at [331, 149] on div "15:49" at bounding box center [331, 149] width 33 height 6
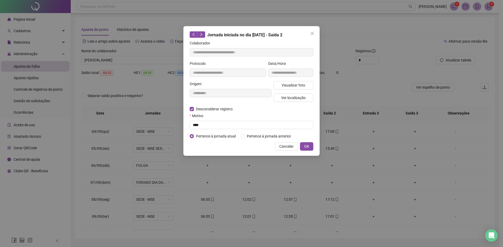
type input "**********"
click at [216, 121] on input "text" at bounding box center [252, 125] width 124 height 8
type input "****"
click at [303, 146] on button "OK" at bounding box center [306, 146] width 13 height 8
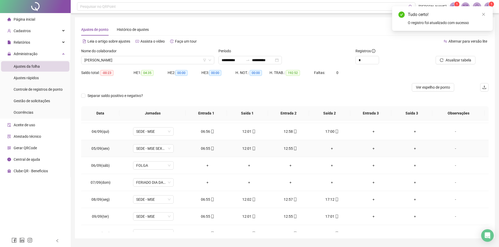
click at [328, 149] on div "+" at bounding box center [331, 149] width 33 height 6
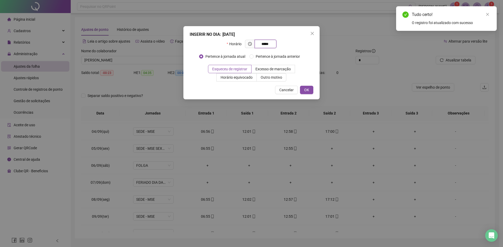
type input "*****"
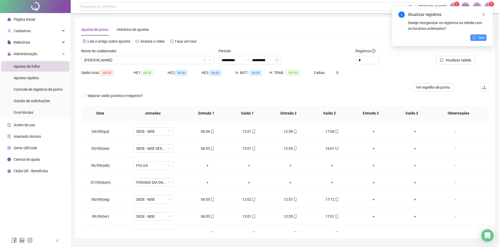
click at [483, 38] on span "Sim" at bounding box center [481, 38] width 6 height 6
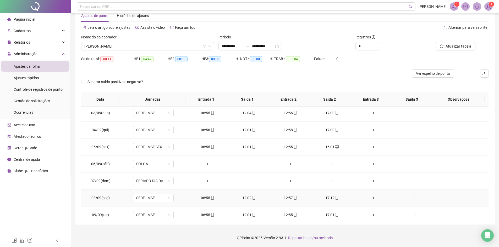
scroll to position [171, 0]
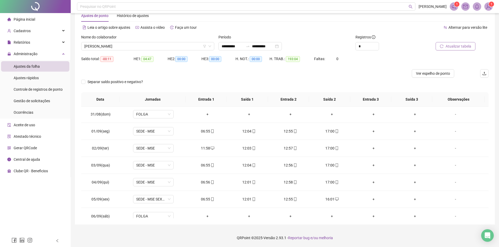
click at [460, 46] on span "Atualizar tabela" at bounding box center [458, 46] width 26 height 6
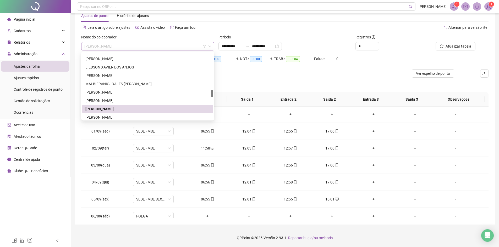
click at [169, 46] on span "[PERSON_NAME]" at bounding box center [147, 46] width 127 height 8
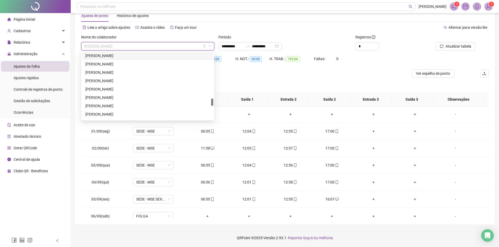
scroll to position [446, 0]
click at [114, 112] on div "RUAN [PERSON_NAME]" at bounding box center [147, 114] width 125 height 6
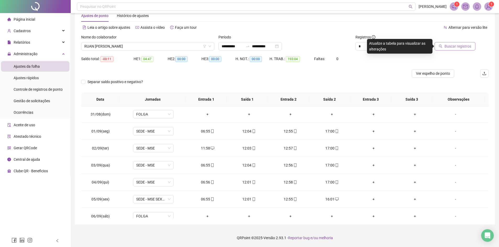
click at [457, 47] on span "Buscar registros" at bounding box center [457, 46] width 27 height 6
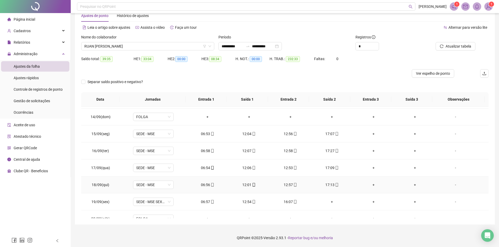
scroll to position [433, 0]
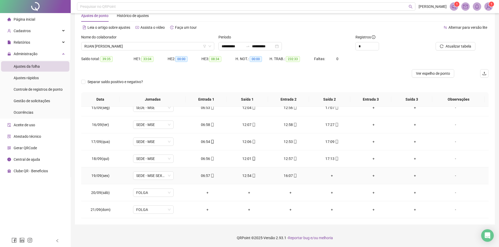
click at [329, 176] on div "+" at bounding box center [331, 176] width 33 height 6
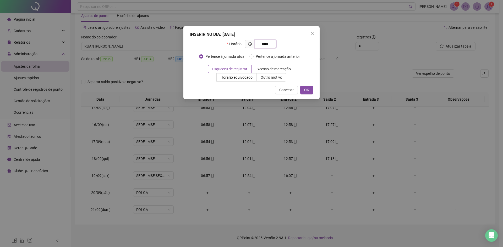
type input "*****"
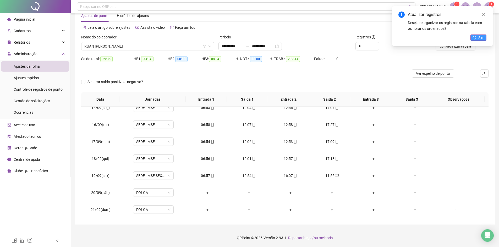
click at [478, 39] on button "Sim" at bounding box center [478, 38] width 16 height 6
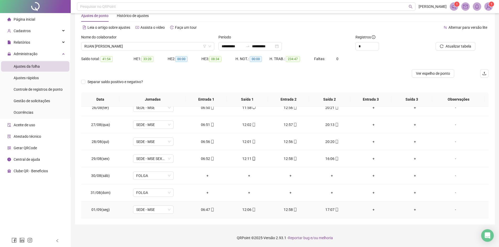
scroll to position [66, 0]
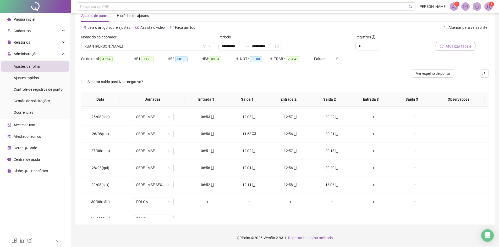
click at [452, 47] on span "Atualizar tabela" at bounding box center [458, 46] width 26 height 6
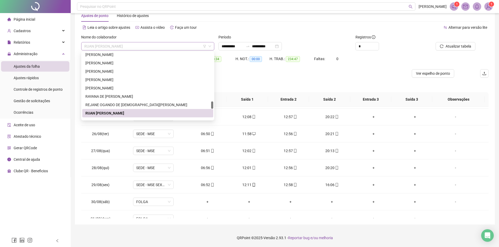
click at [126, 46] on span "RUAN [PERSON_NAME]" at bounding box center [147, 46] width 127 height 8
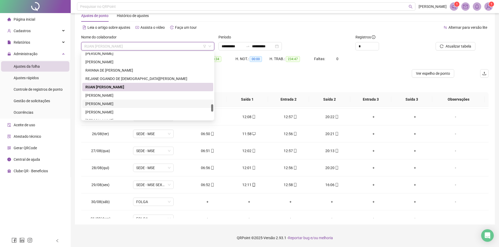
click at [114, 106] on div "[PERSON_NAME]" at bounding box center [147, 104] width 125 height 6
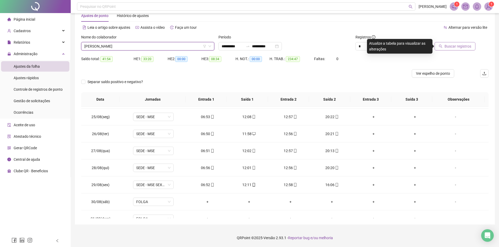
click at [455, 47] on span "Buscar registros" at bounding box center [457, 46] width 27 height 6
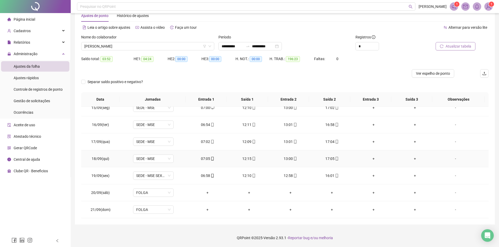
scroll to position [381, 0]
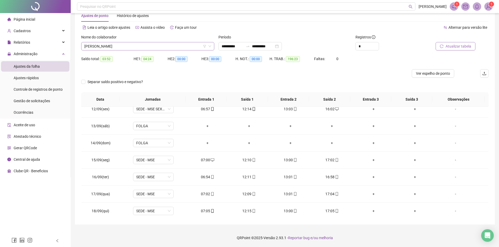
click at [144, 48] on span "[PERSON_NAME]" at bounding box center [147, 46] width 127 height 8
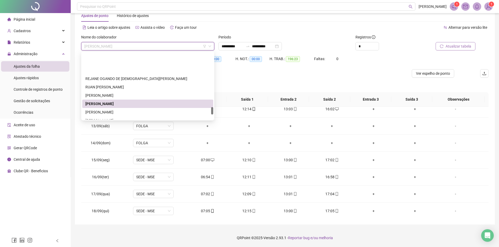
scroll to position [499, 0]
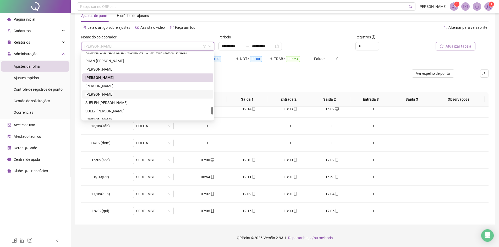
click at [107, 95] on div "[PERSON_NAME]" at bounding box center [147, 95] width 125 height 6
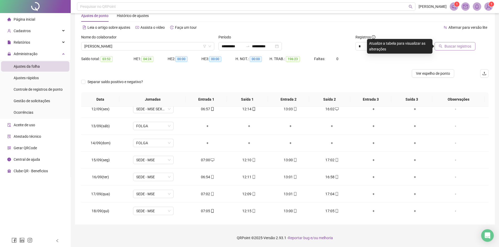
click at [452, 48] on span "Buscar registros" at bounding box center [457, 46] width 27 height 6
click at [330, 212] on div "+" at bounding box center [331, 211] width 33 height 6
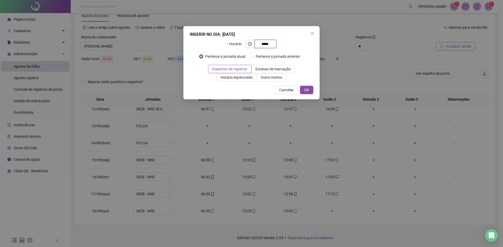
type input "*****"
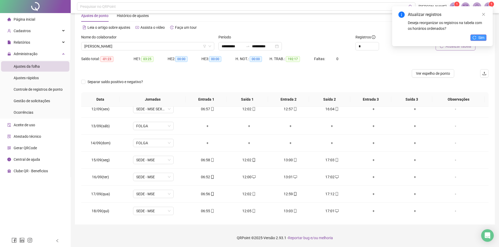
click at [477, 37] on button "Sim" at bounding box center [478, 38] width 16 height 6
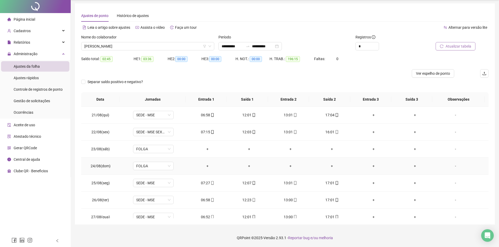
scroll to position [0, 0]
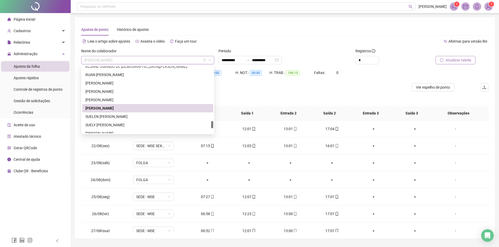
click at [131, 60] on span "[PERSON_NAME]" at bounding box center [147, 60] width 127 height 8
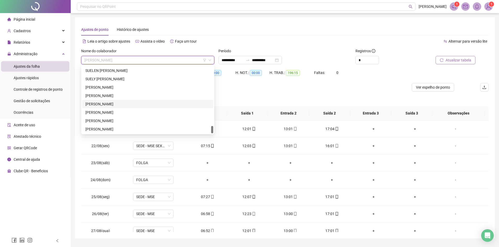
scroll to position [14, 0]
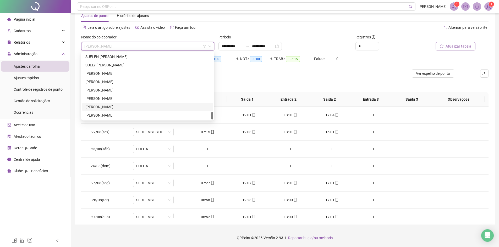
click at [111, 108] on div "[PERSON_NAME]" at bounding box center [147, 107] width 125 height 6
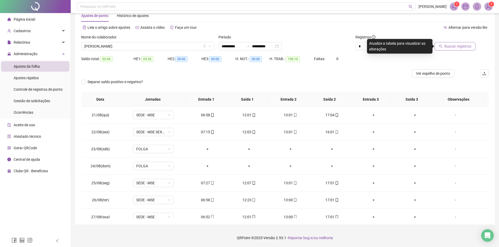
click at [454, 48] on span "Buscar registros" at bounding box center [457, 46] width 27 height 6
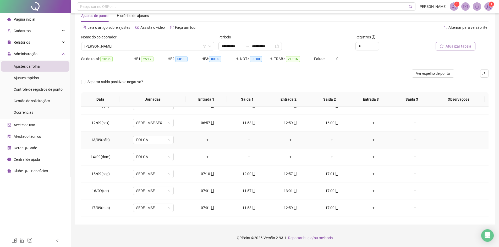
scroll to position [419, 0]
click at [289, 173] on div "+" at bounding box center [290, 173] width 33 height 6
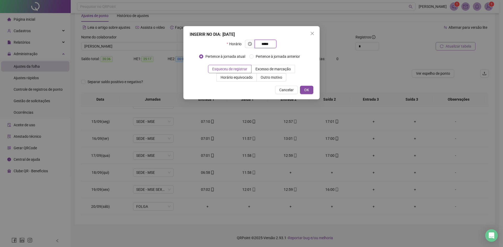
type input "*****"
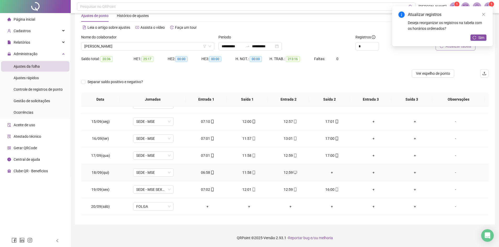
click at [329, 174] on div "+" at bounding box center [331, 173] width 33 height 6
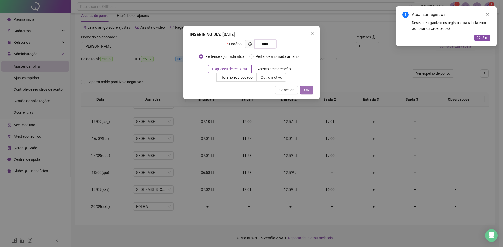
type input "*****"
click at [305, 90] on span "OK" at bounding box center [306, 90] width 5 height 6
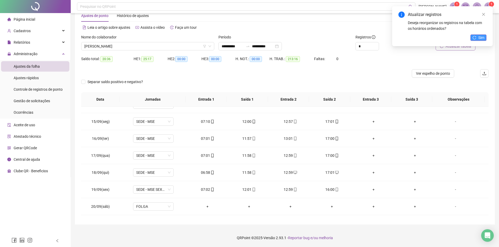
click at [479, 37] on span "Sim" at bounding box center [481, 38] width 6 height 6
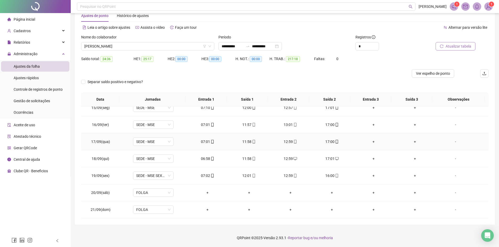
scroll to position [302, 0]
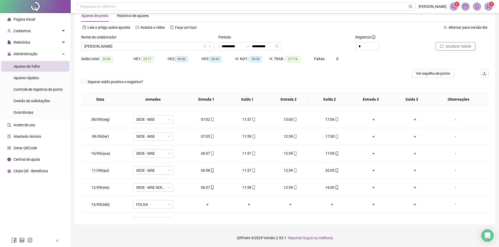
click at [454, 47] on span "Atualizar tabela" at bounding box center [458, 46] width 26 height 6
